Goal: Register for event/course

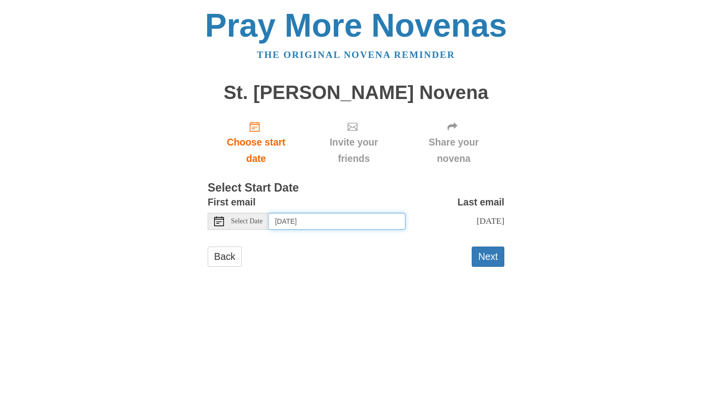
click at [316, 227] on input "Saturday, September 20th" at bounding box center [337, 221] width 137 height 17
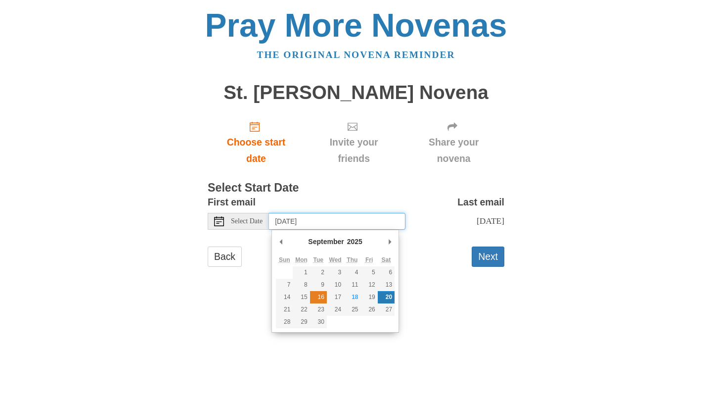
type input "Tuesday, September 16th"
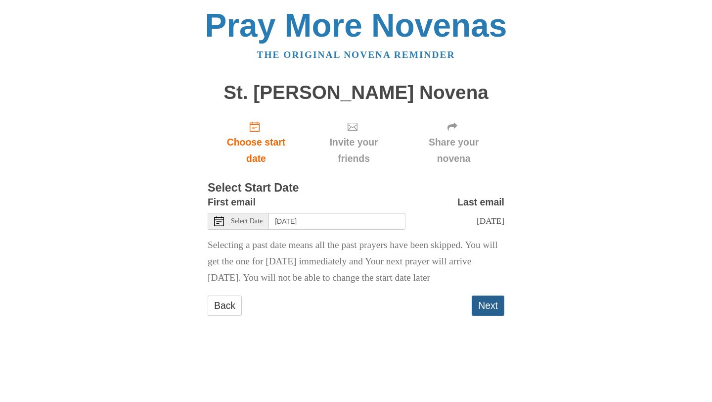
click at [488, 314] on button "Next" at bounding box center [488, 305] width 33 height 20
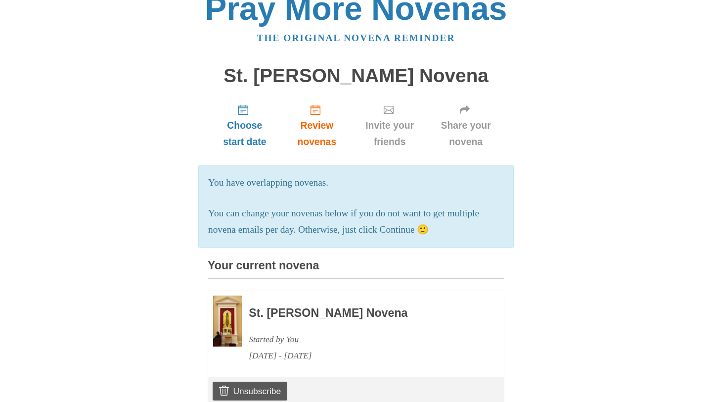
scroll to position [19, 0]
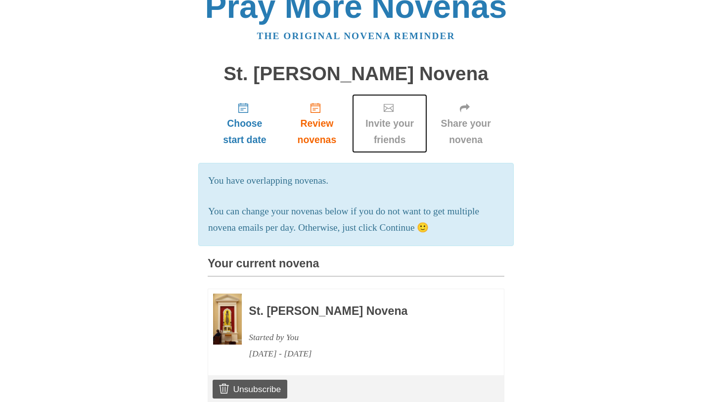
click at [400, 122] on span "Invite your friends" at bounding box center [389, 131] width 55 height 33
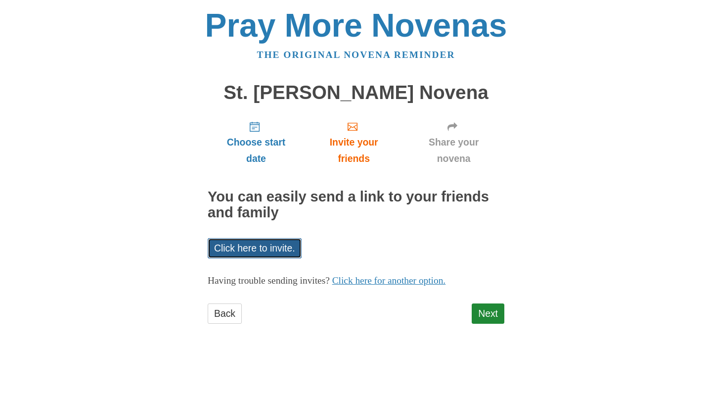
click at [257, 247] on link "Click here to invite." at bounding box center [255, 248] width 94 height 20
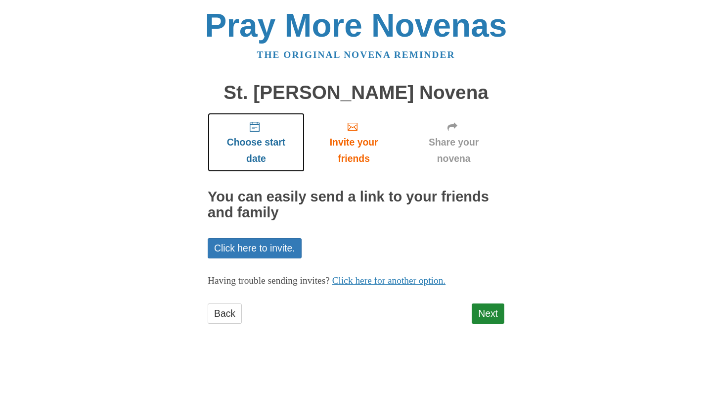
click at [266, 138] on span "Choose start date" at bounding box center [256, 150] width 77 height 33
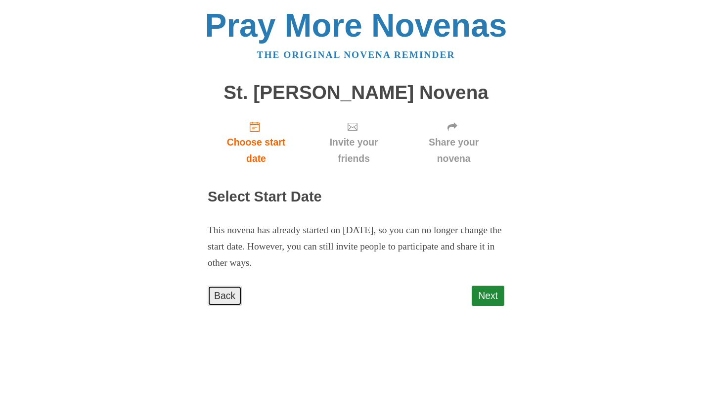
click at [227, 297] on link "Back" at bounding box center [225, 295] width 34 height 20
click at [222, 296] on link "Back" at bounding box center [225, 295] width 34 height 20
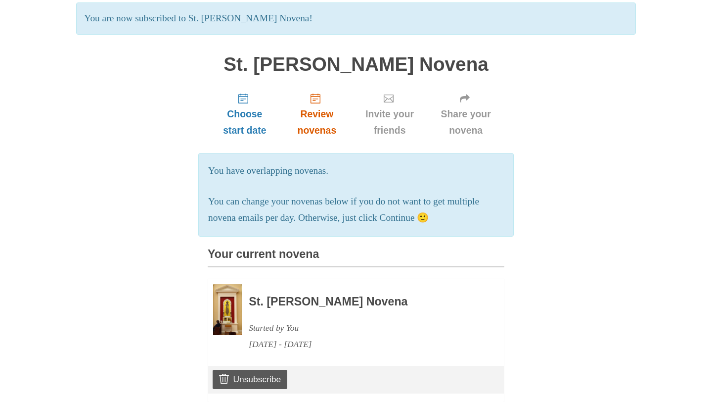
scroll to position [88, 0]
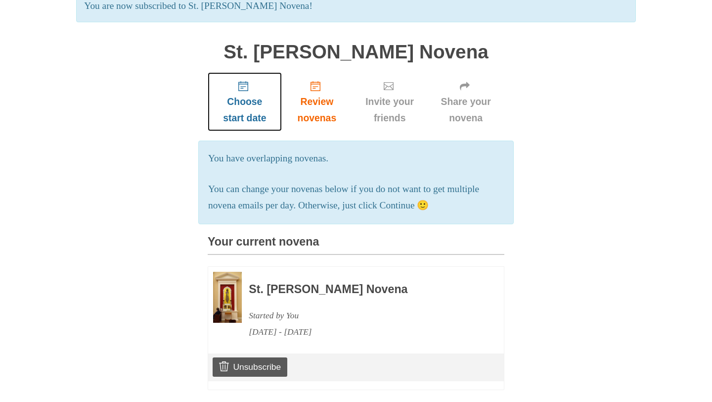
click at [250, 91] on span "Choose start date" at bounding box center [244, 86] width 12 height 10
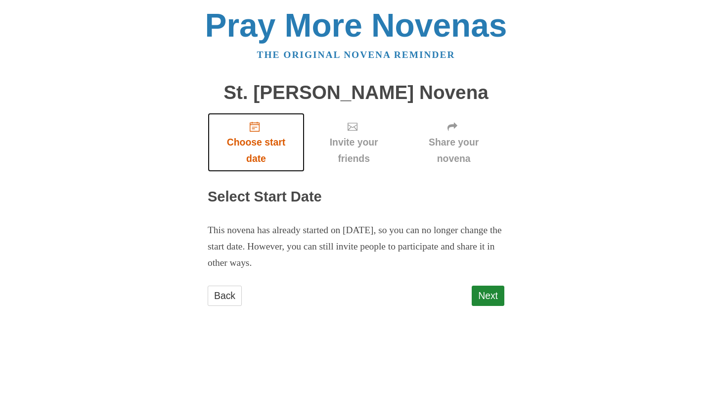
click at [262, 139] on span "Choose start date" at bounding box center [256, 150] width 77 height 33
click at [264, 149] on span "Choose start date" at bounding box center [256, 150] width 77 height 33
click at [270, 238] on p "This novena has already started on [DATE], so you can no longer change the star…" at bounding box center [356, 246] width 297 height 49
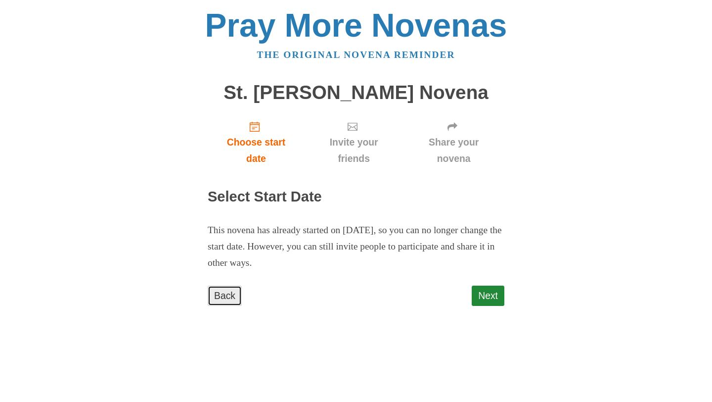
click at [231, 295] on link "Back" at bounding box center [225, 295] width 34 height 20
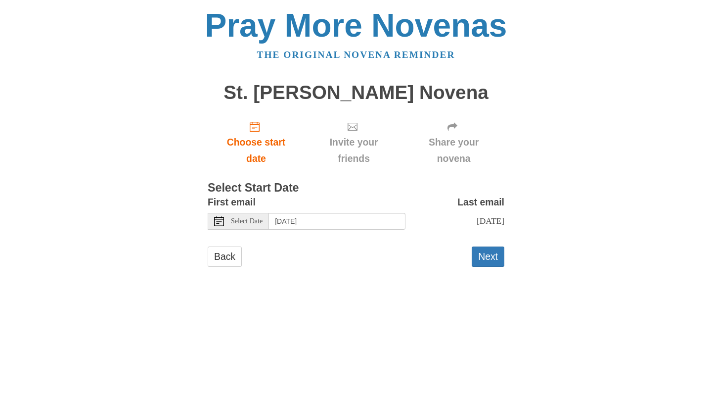
click at [256, 221] on span "Select Date" at bounding box center [247, 221] width 32 height 7
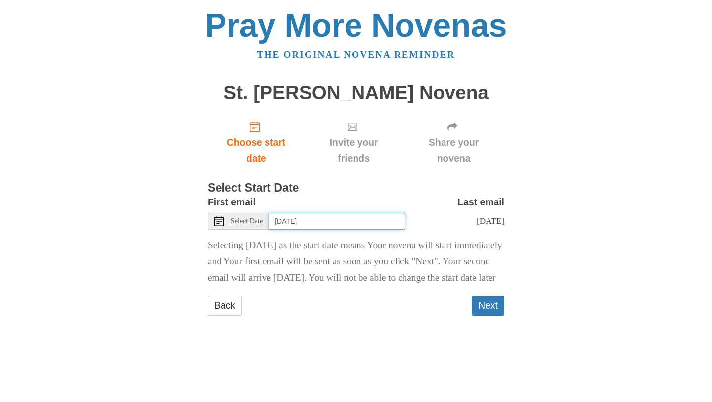
click at [295, 222] on input "Friday, September 19th" at bounding box center [337, 221] width 137 height 17
click at [319, 222] on input "Tuesday, September 16th" at bounding box center [337, 221] width 137 height 17
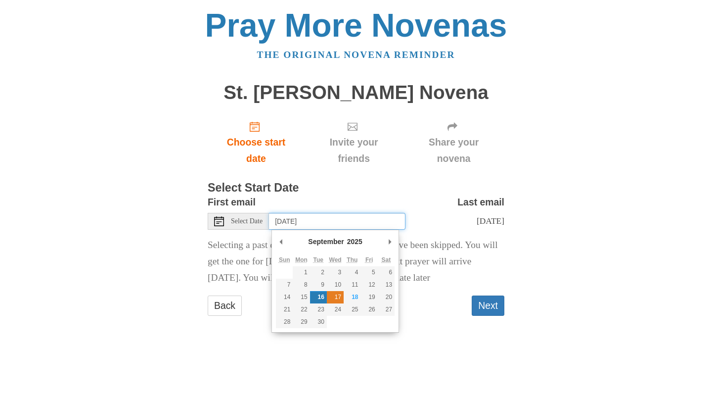
type input "Wednesday, September 17th"
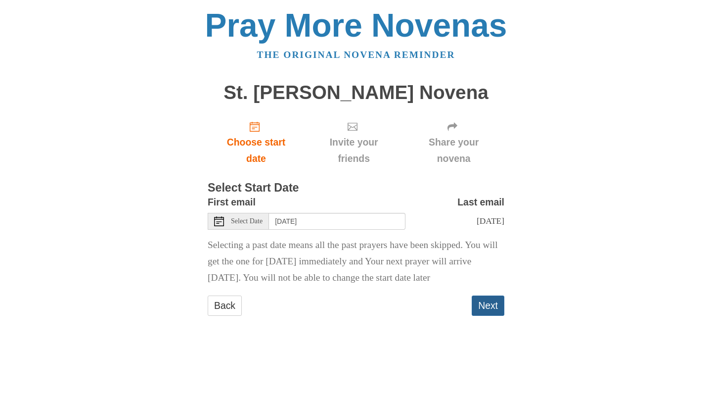
click at [485, 306] on button "Next" at bounding box center [488, 305] width 33 height 20
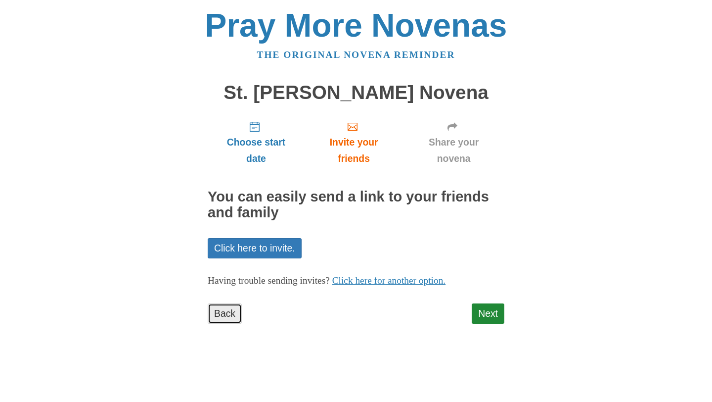
click at [230, 308] on link "Back" at bounding box center [225, 313] width 34 height 20
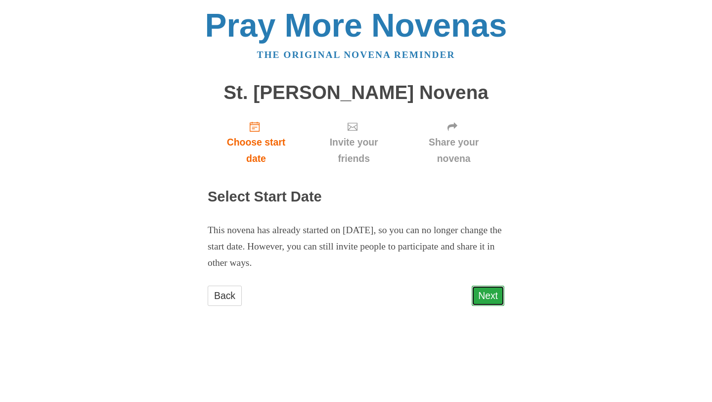
click at [499, 294] on link "Next" at bounding box center [488, 295] width 33 height 20
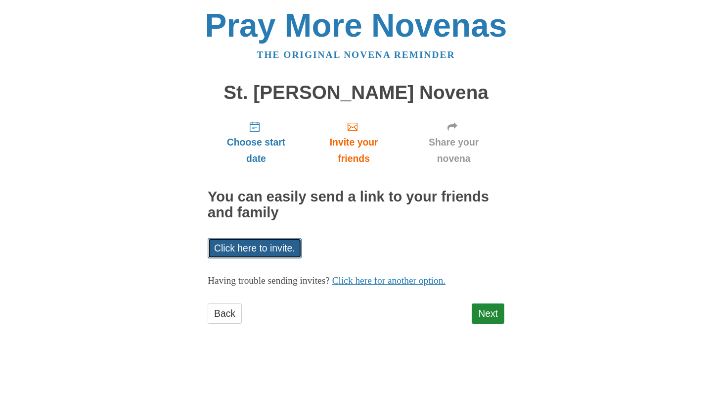
click at [284, 248] on link "Click here to invite." at bounding box center [255, 248] width 94 height 20
click at [488, 314] on link "Next" at bounding box center [488, 313] width 33 height 20
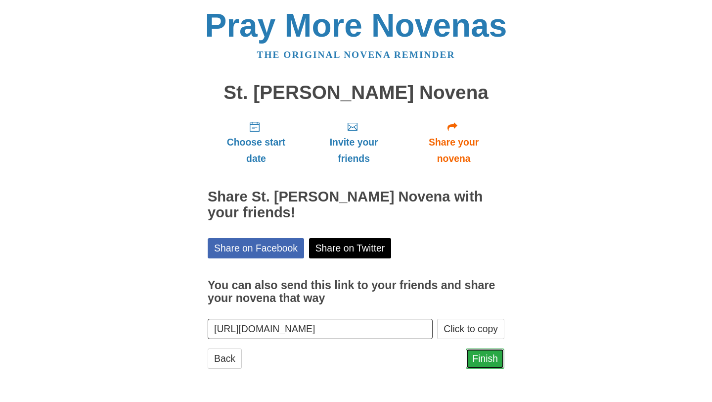
click at [480, 355] on link "Finish" at bounding box center [485, 358] width 39 height 20
